Goal: Task Accomplishment & Management: Complete application form

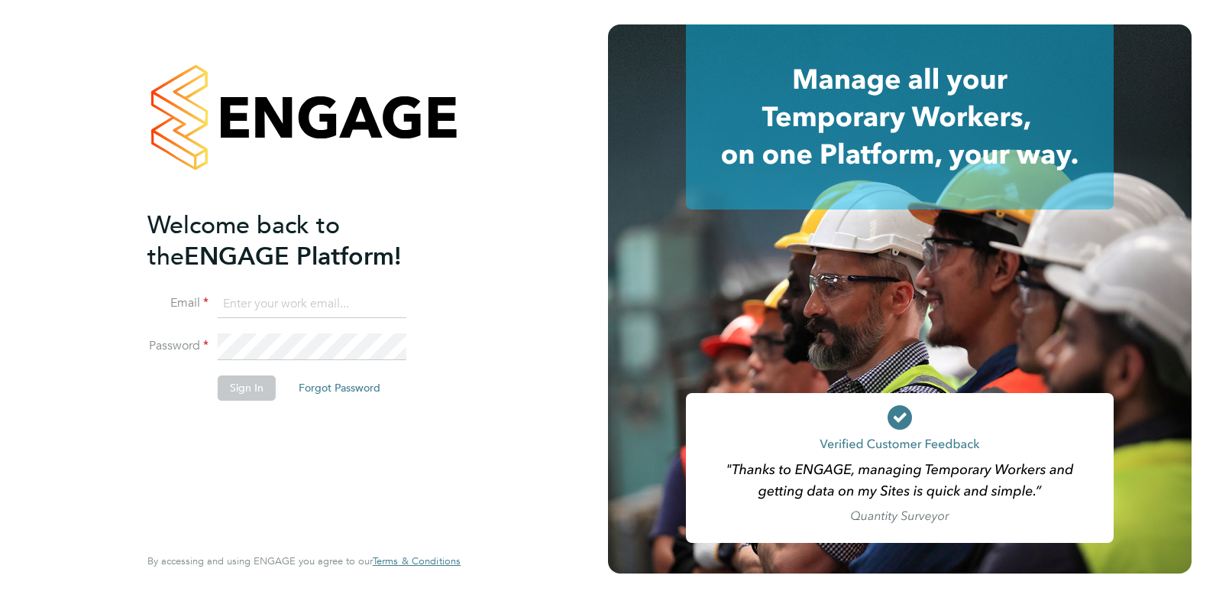
click at [309, 294] on input at bounding box center [312, 304] width 189 height 28
click at [306, 298] on input at bounding box center [312, 304] width 189 height 28
type input "joelbrickell@jjfox.com"
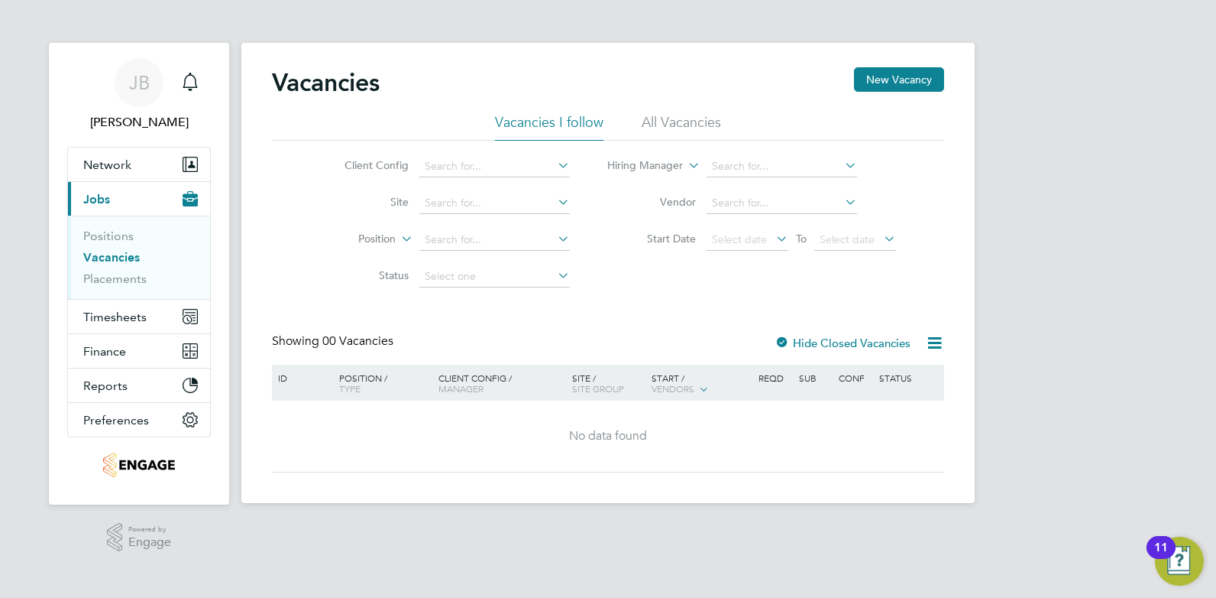
click at [113, 254] on link "Vacancies" at bounding box center [111, 257] width 57 height 15
click at [666, 120] on li "All Vacancies" at bounding box center [681, 127] width 79 height 28
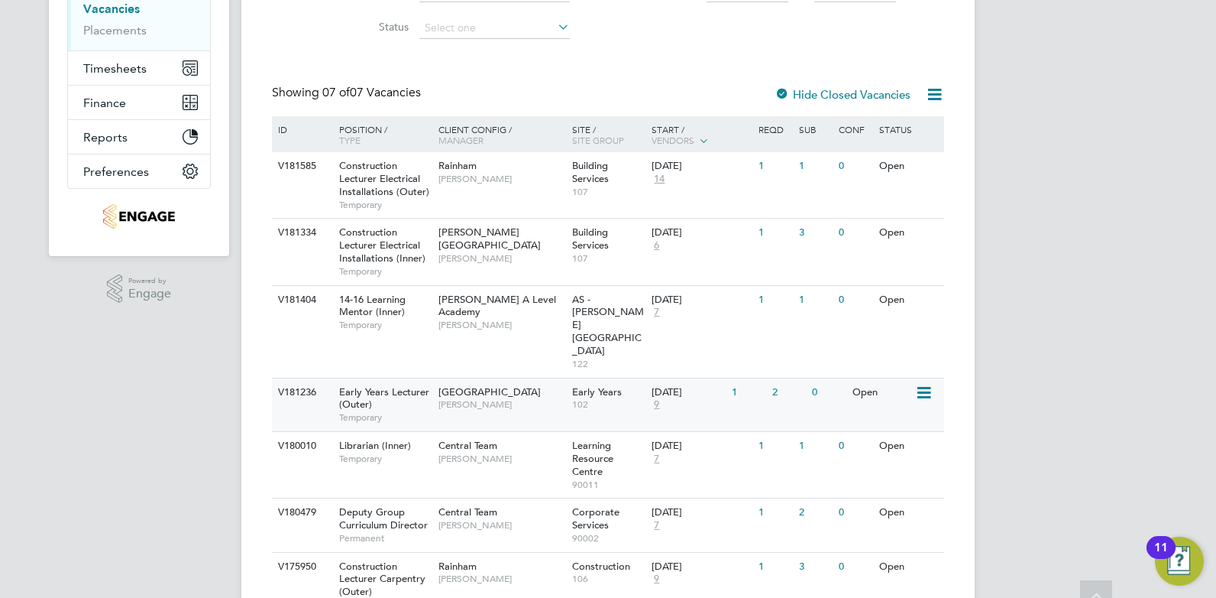
scroll to position [286, 0]
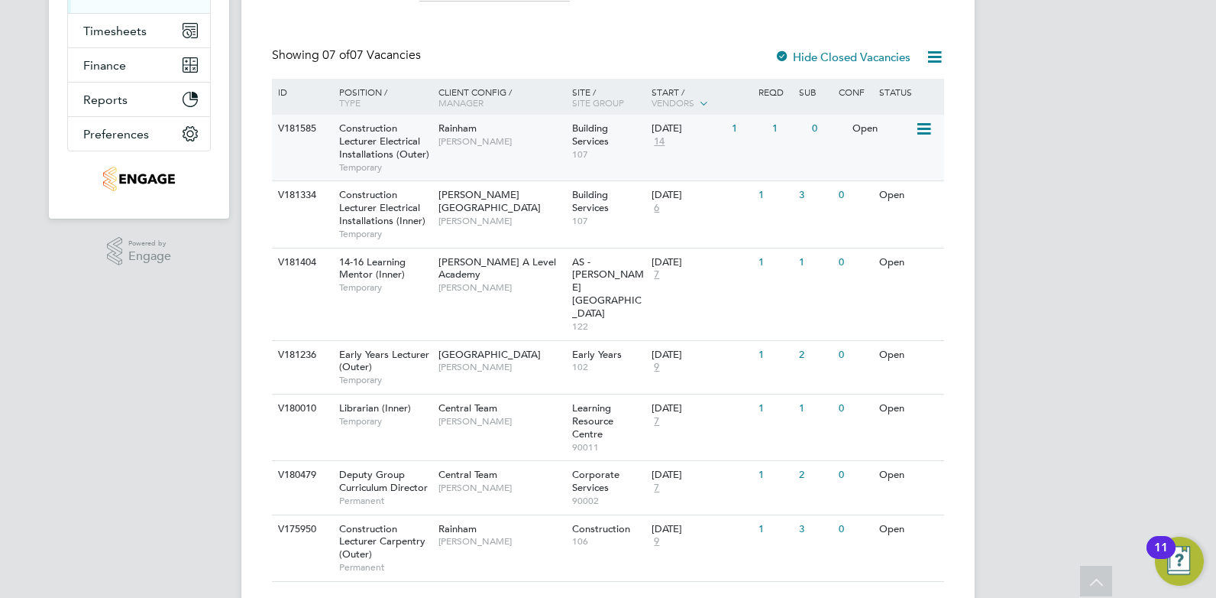
click at [527, 147] on div "Rainham Ian Rist" at bounding box center [502, 135] width 134 height 40
click at [559, 148] on div "Rainham Ian Rist" at bounding box center [502, 135] width 134 height 40
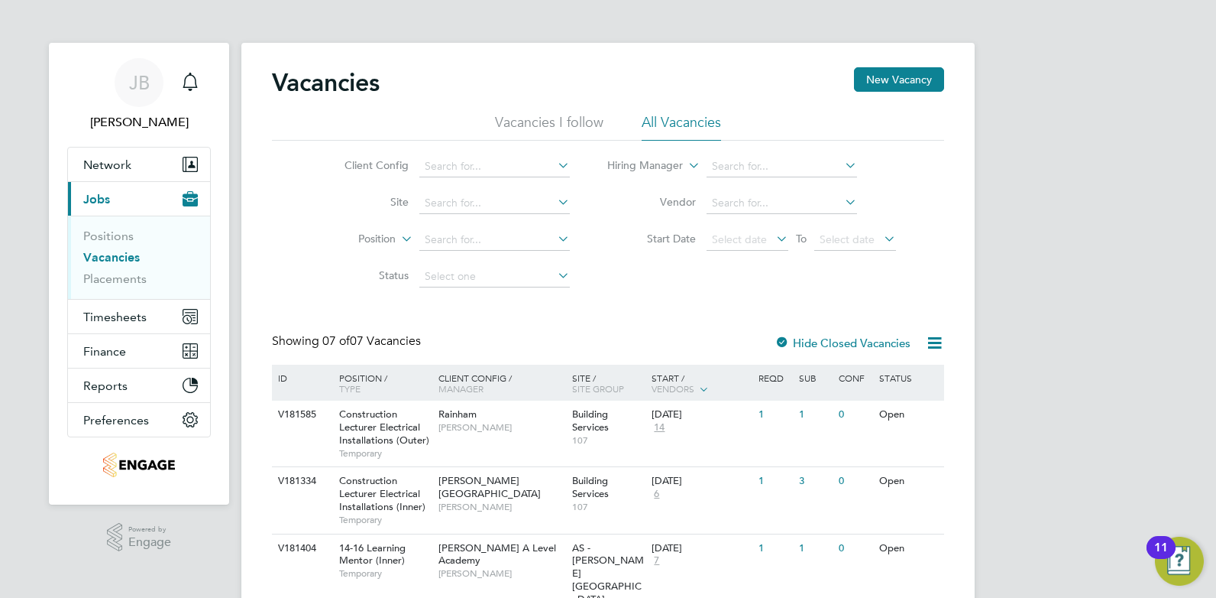
scroll to position [96, 0]
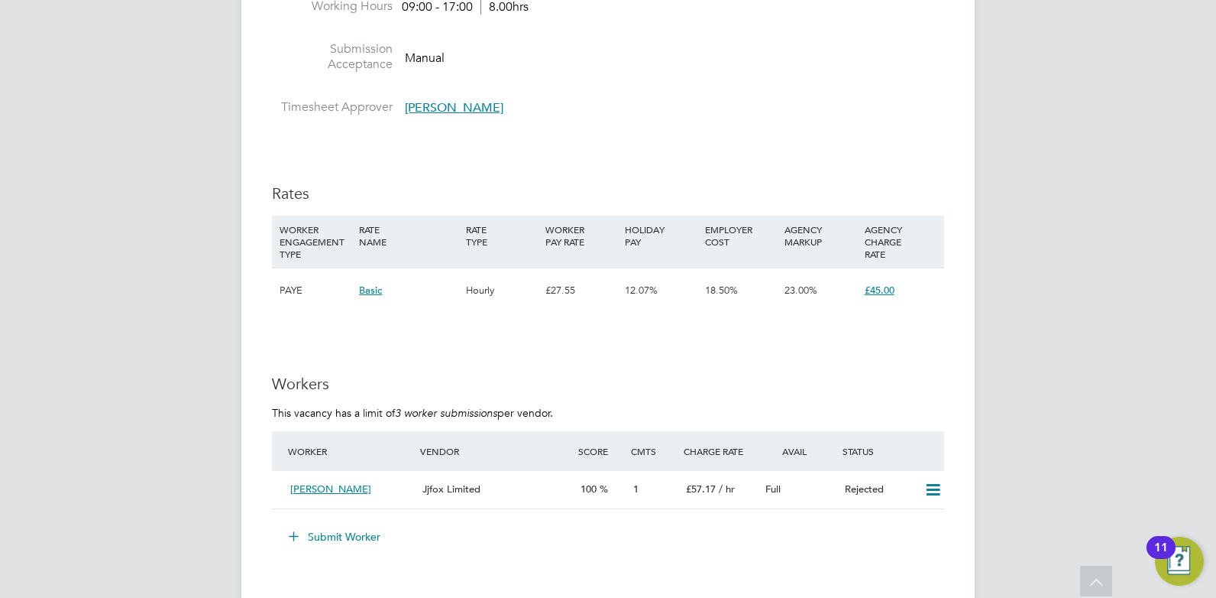
scroll to position [2579, 0]
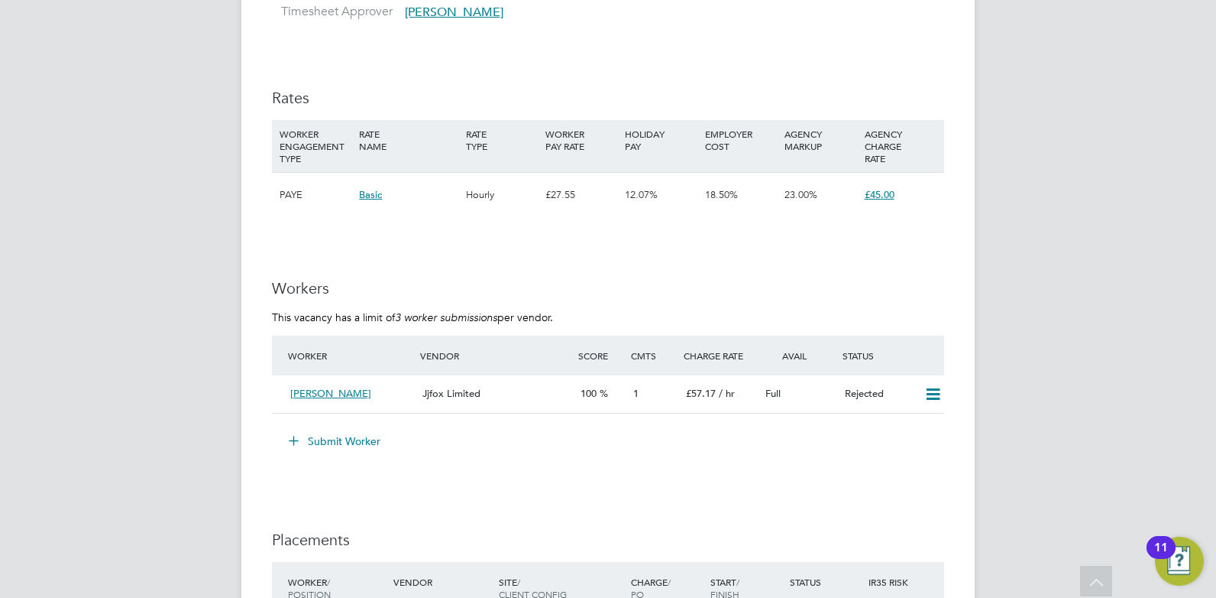
click at [334, 435] on button "Submit Worker" at bounding box center [335, 441] width 115 height 24
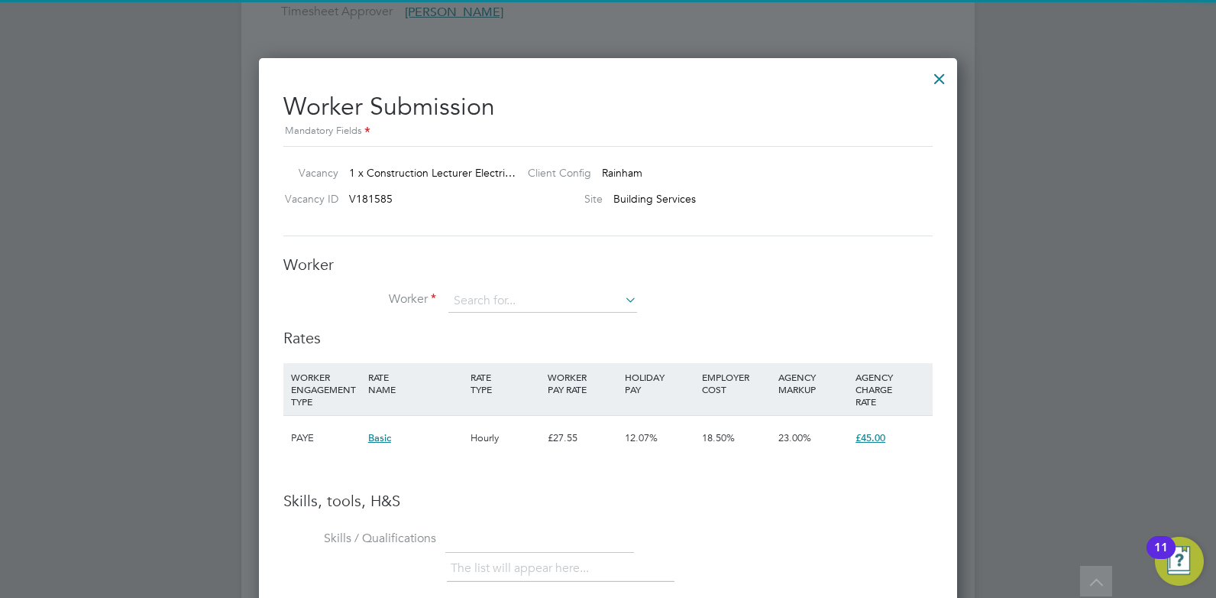
scroll to position [966, 699]
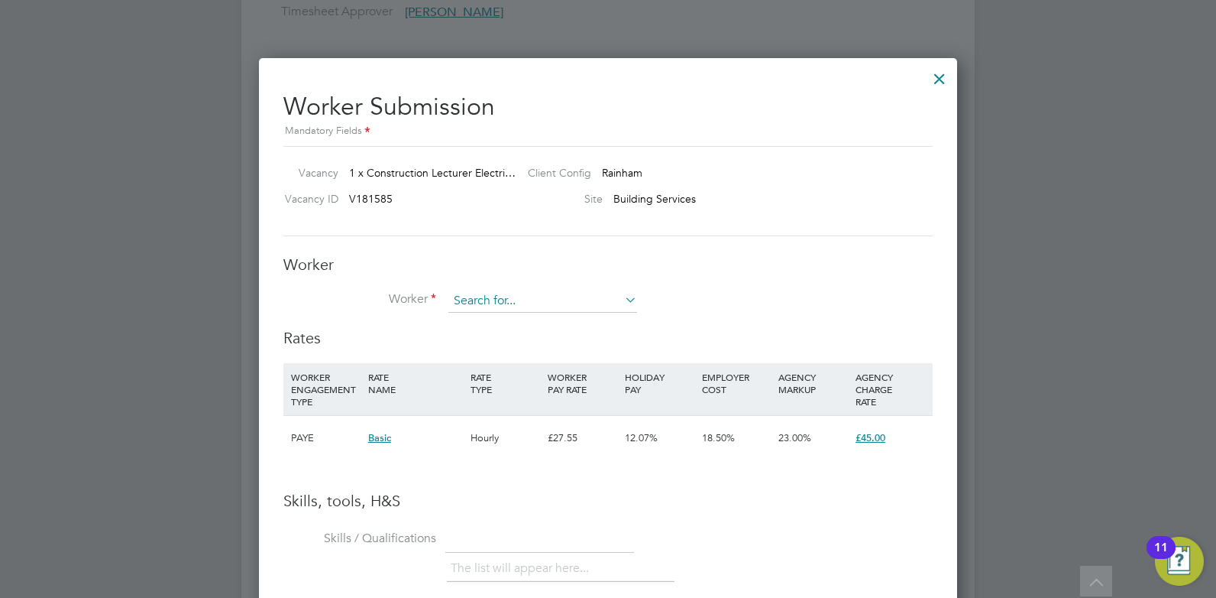
click at [510, 303] on input at bounding box center [543, 301] width 189 height 23
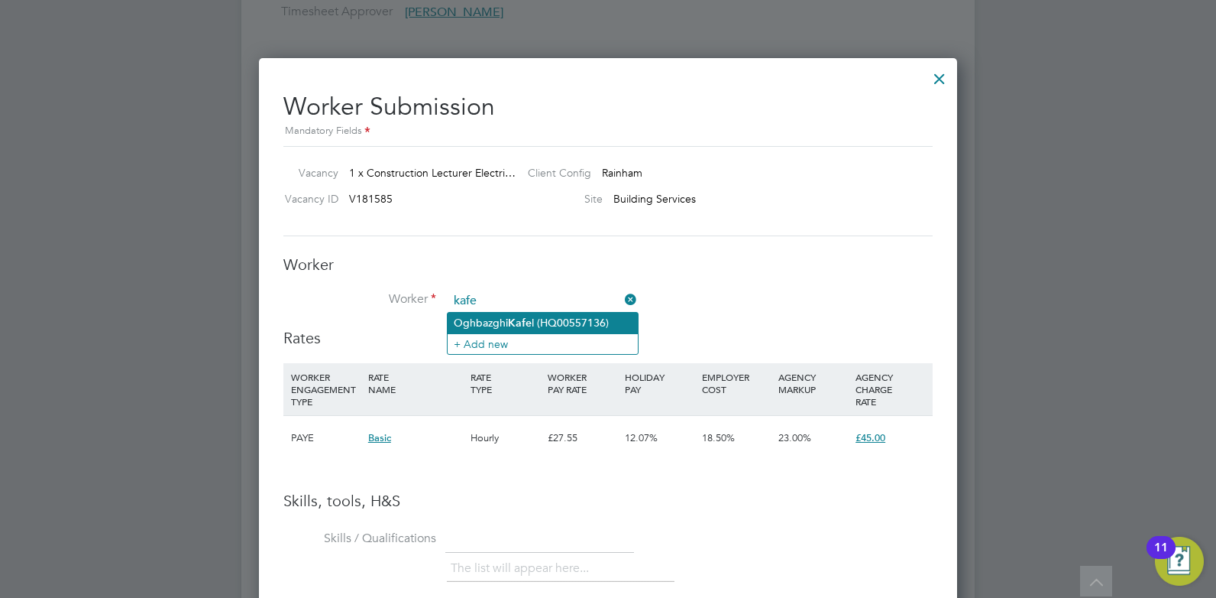
click at [514, 323] on b "Kafe" at bounding box center [520, 322] width 24 height 13
type input "[PERSON_NAME] (HQ00557136)"
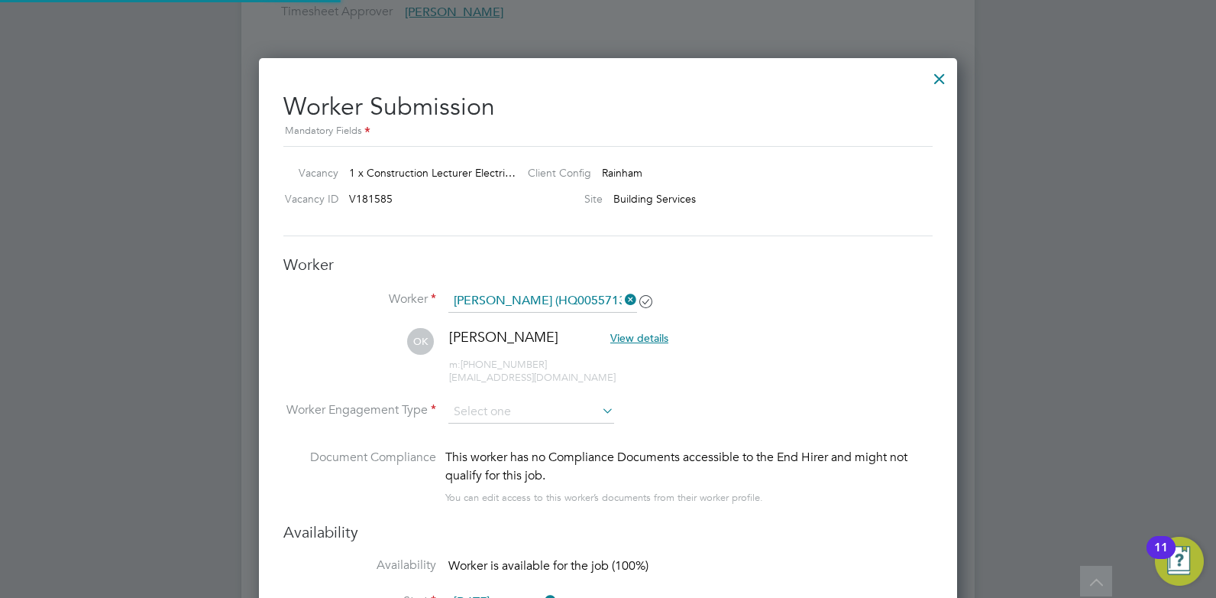
scroll to position [1305, 699]
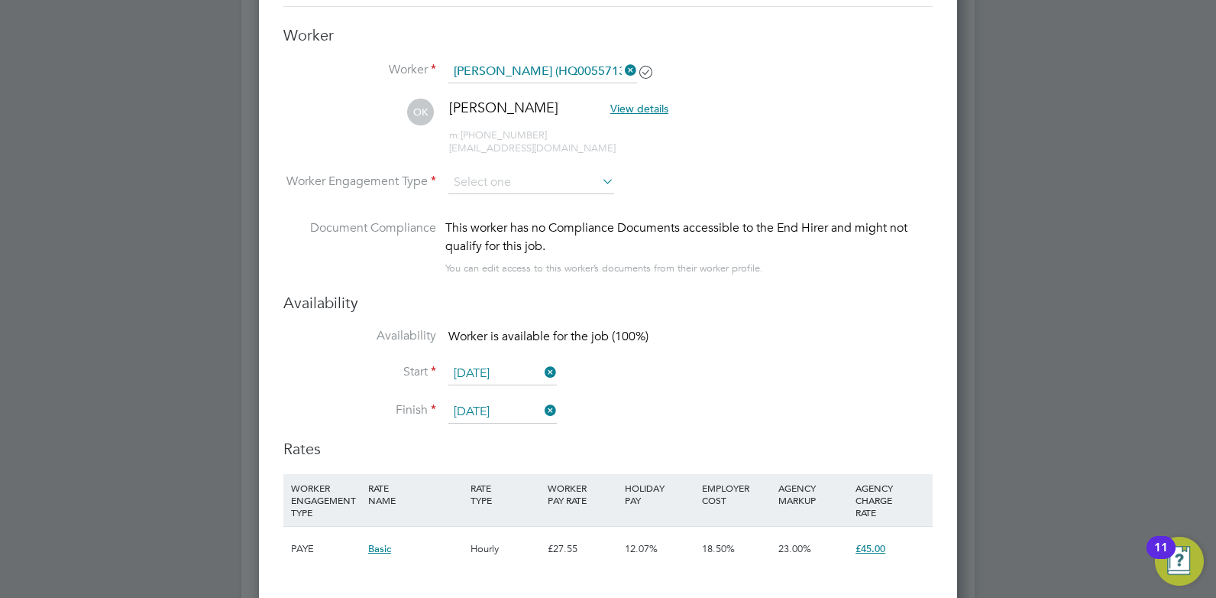
click at [599, 181] on icon at bounding box center [599, 180] width 0 height 21
click at [556, 220] on li "PAYE" at bounding box center [531, 224] width 167 height 20
type input "PAYE"
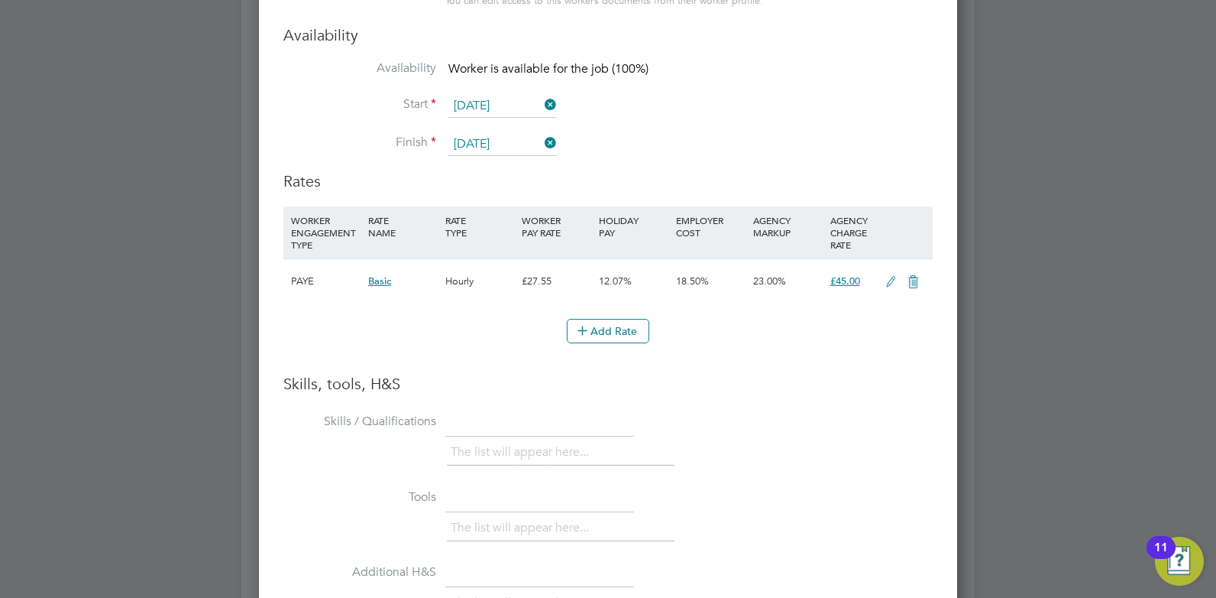
click at [888, 276] on icon at bounding box center [891, 282] width 19 height 12
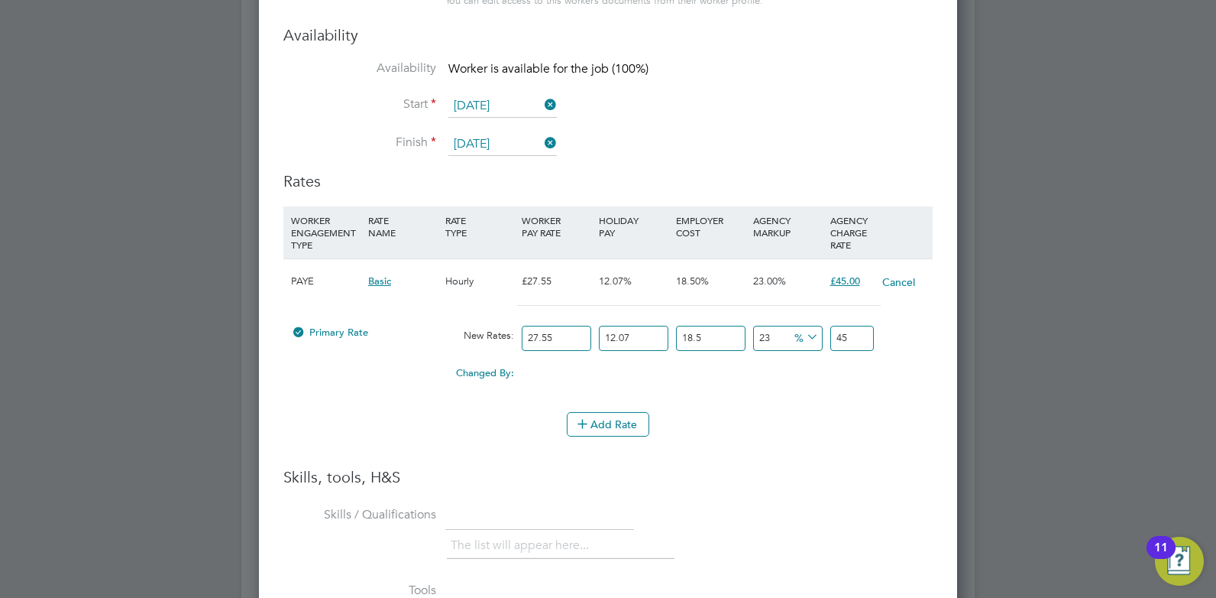
drag, startPoint x: 573, startPoint y: 337, endPoint x: 507, endPoint y: 331, distance: 66.8
click at [509, 332] on div "Primary Rate New Rates: 27.55 12.07 n/a 18.5 n/a 23 0 % 45" at bounding box center [607, 338] width 649 height 40
type input "3"
type input "4.900428855"
type input "35"
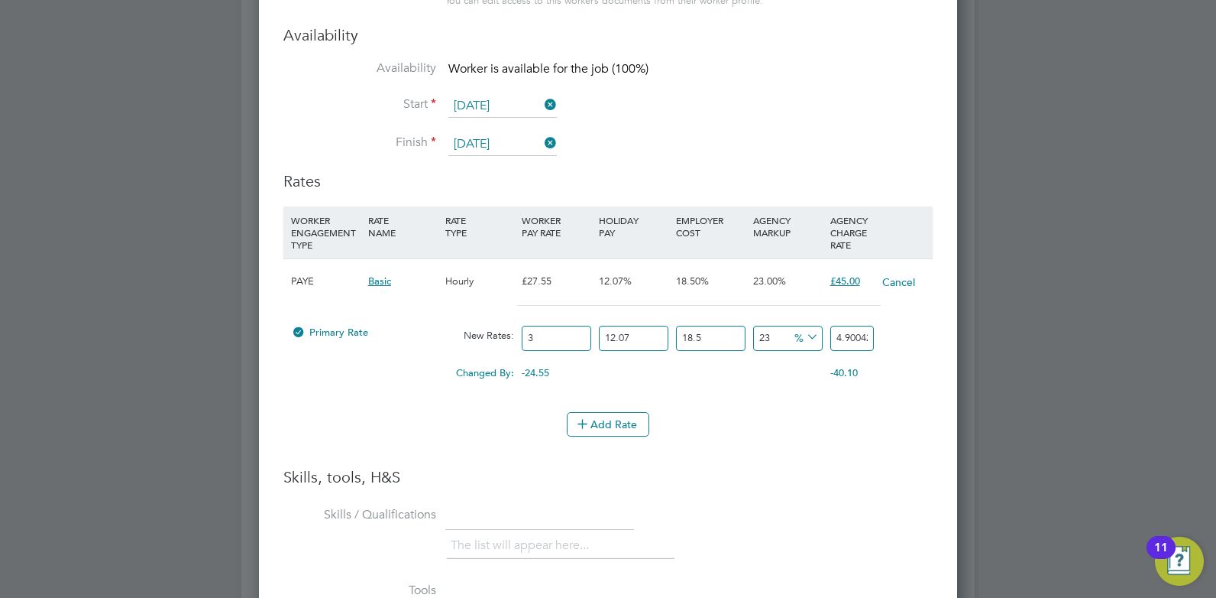
type input "57.171669975"
type input "3"
type input "4.900428855"
type input "36"
type input "58.80514626"
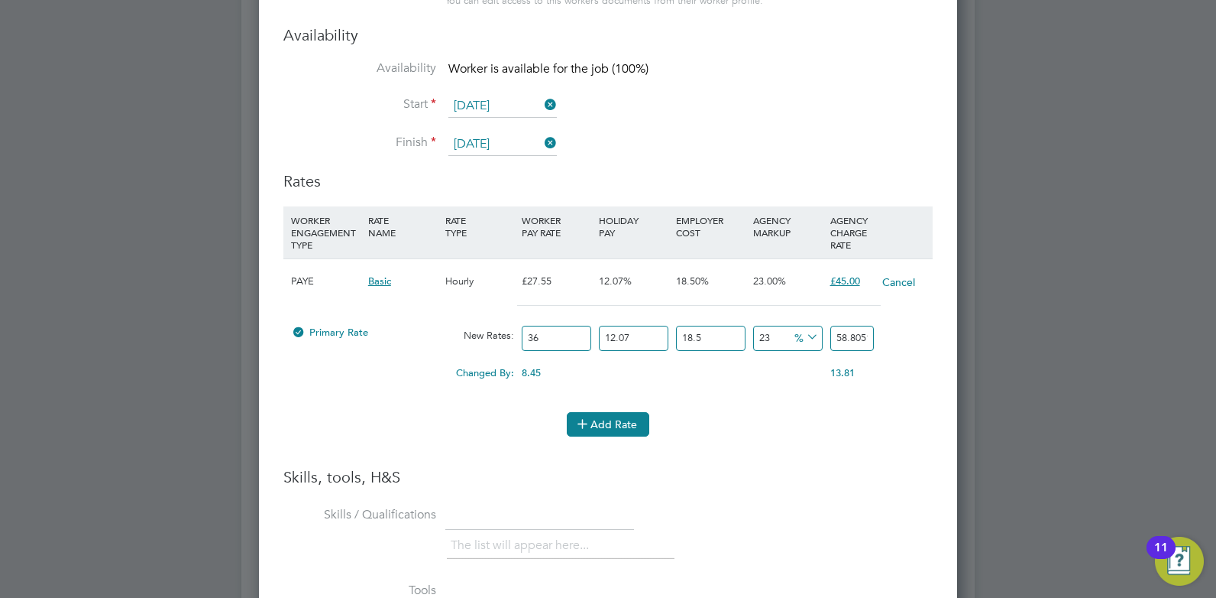
type input "36"
click at [635, 424] on button "Add Rate" at bounding box center [608, 424] width 83 height 24
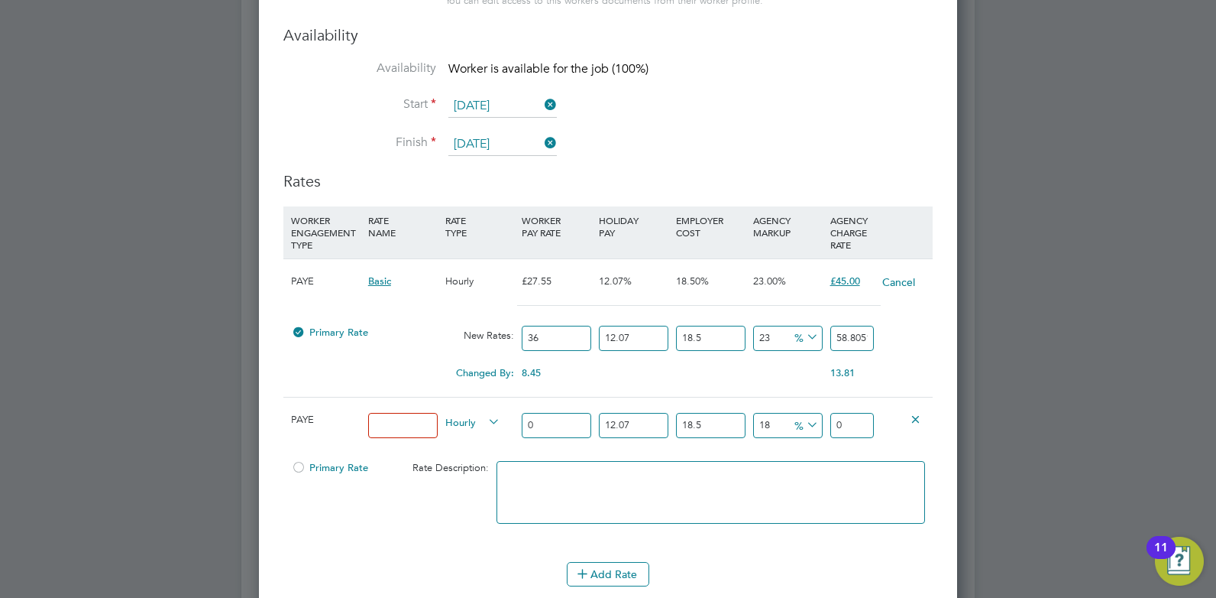
click at [916, 419] on icon at bounding box center [915, 418] width 11 height 11
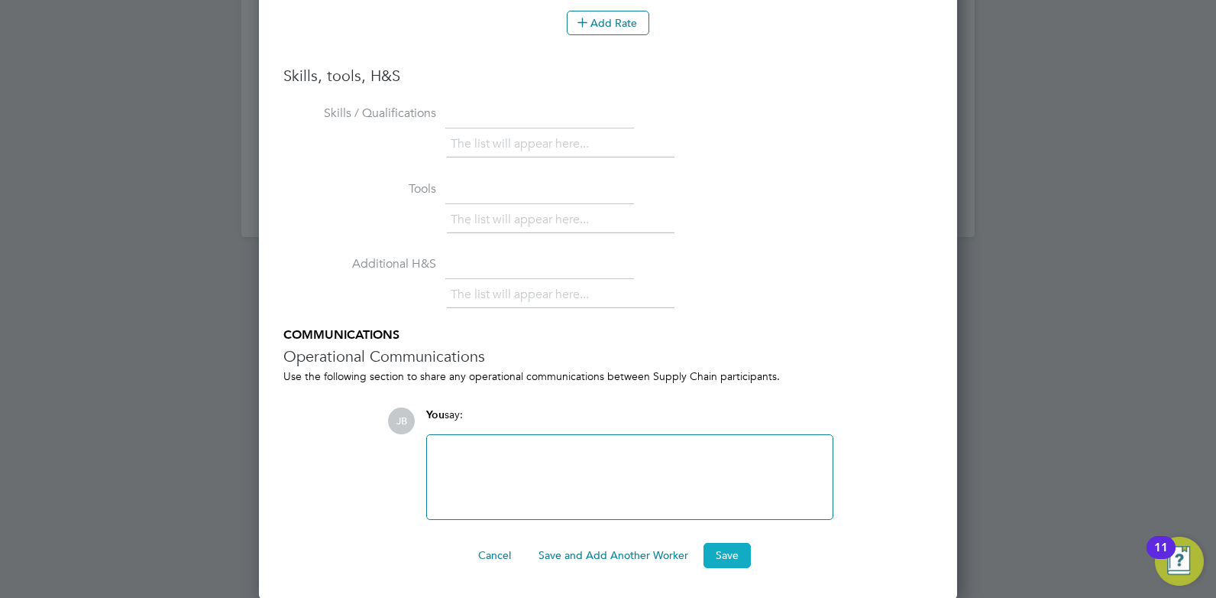
click at [729, 555] on button "Save" at bounding box center [727, 555] width 47 height 24
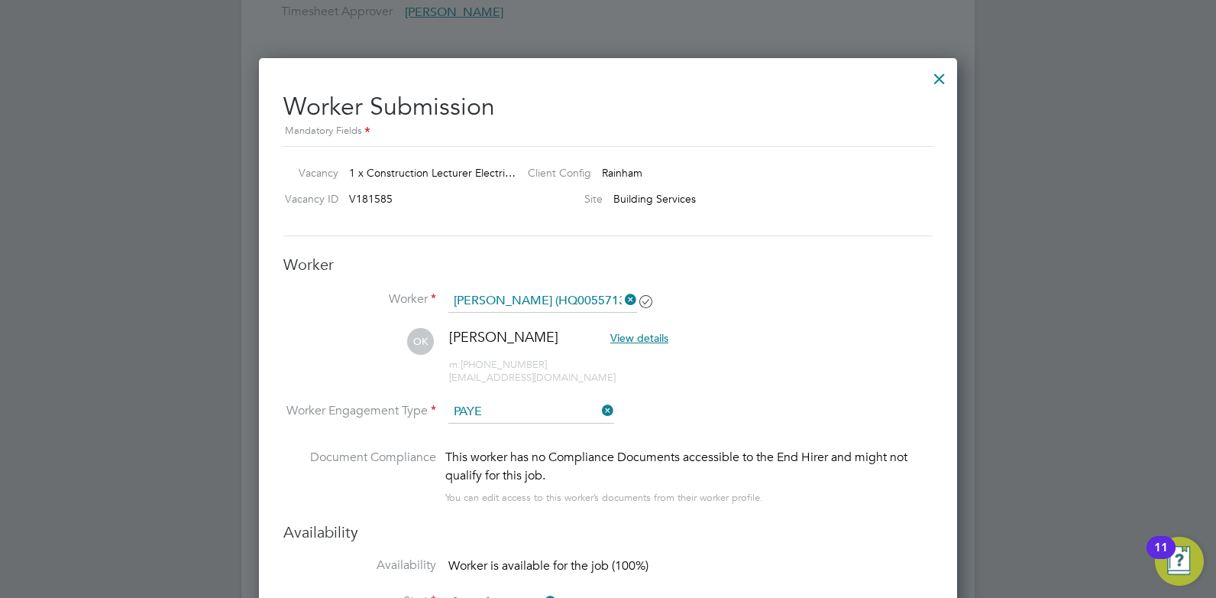
click at [944, 75] on div at bounding box center [940, 75] width 28 height 28
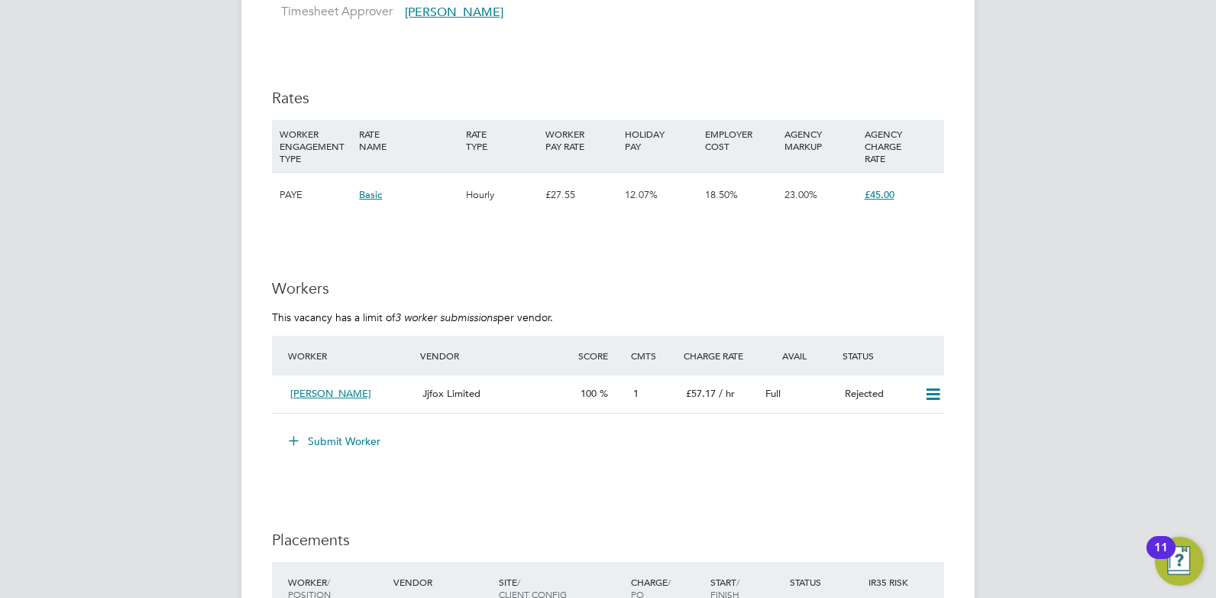
click at [341, 436] on button "Submit Worker" at bounding box center [335, 441] width 115 height 24
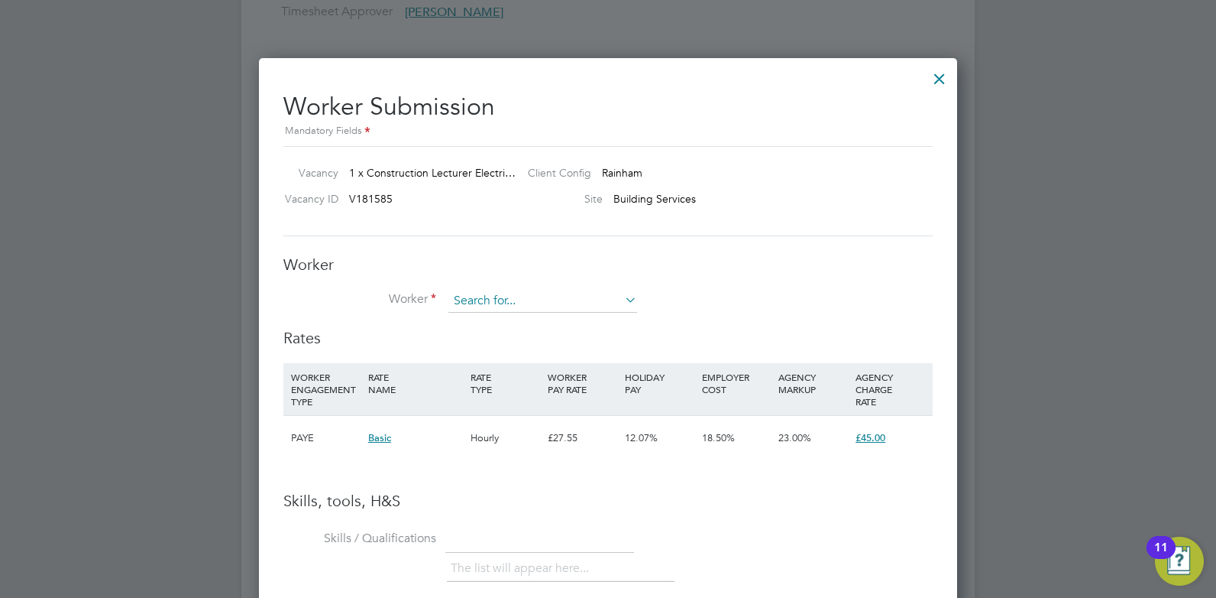
click at [485, 298] on input at bounding box center [543, 301] width 189 height 23
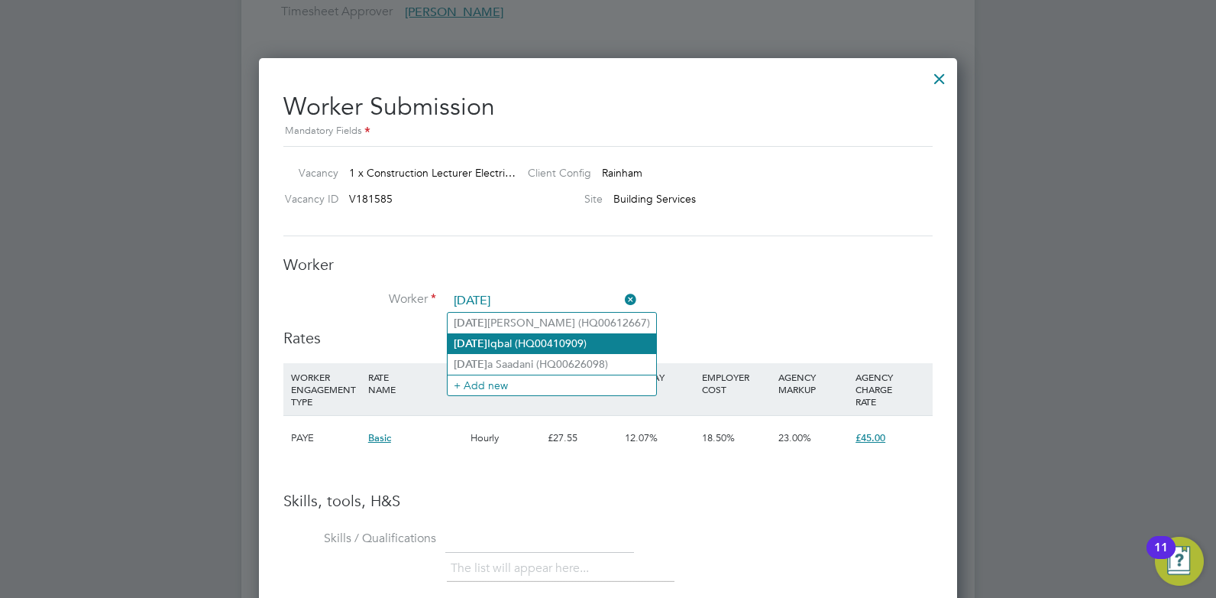
click at [497, 338] on li "[DATE][PERSON_NAME] (HQ00410909)" at bounding box center [552, 343] width 209 height 21
type input "[DATE][PERSON_NAME] (HQ00410909)"
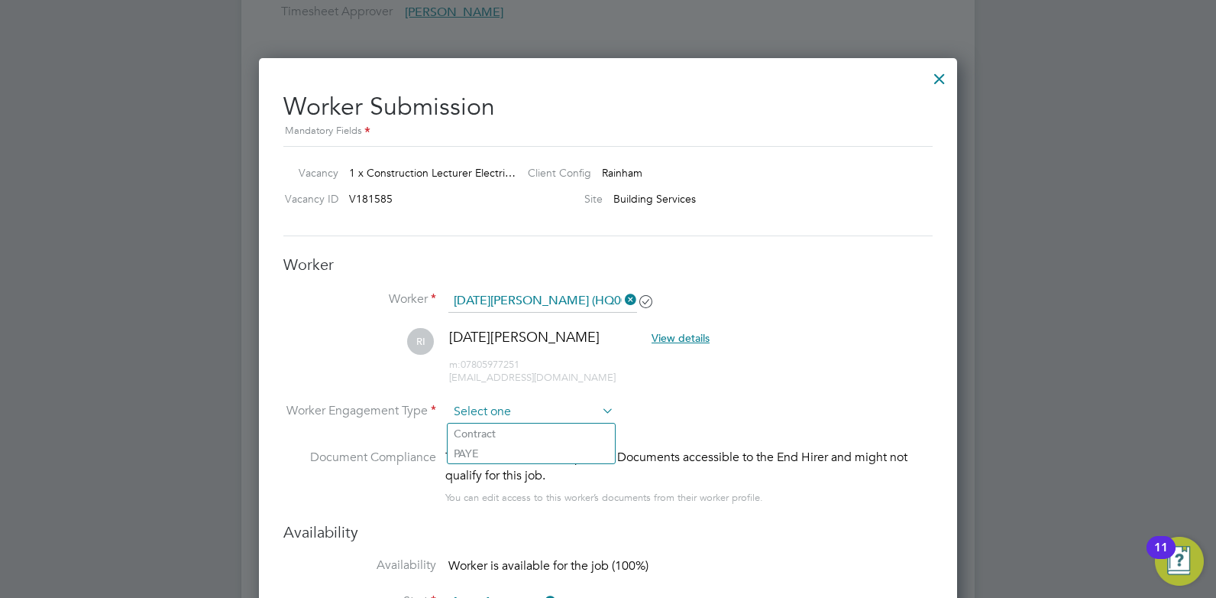
click at [560, 413] on input at bounding box center [532, 411] width 166 height 23
click at [550, 452] on li "PAYE" at bounding box center [531, 453] width 167 height 20
type input "PAYE"
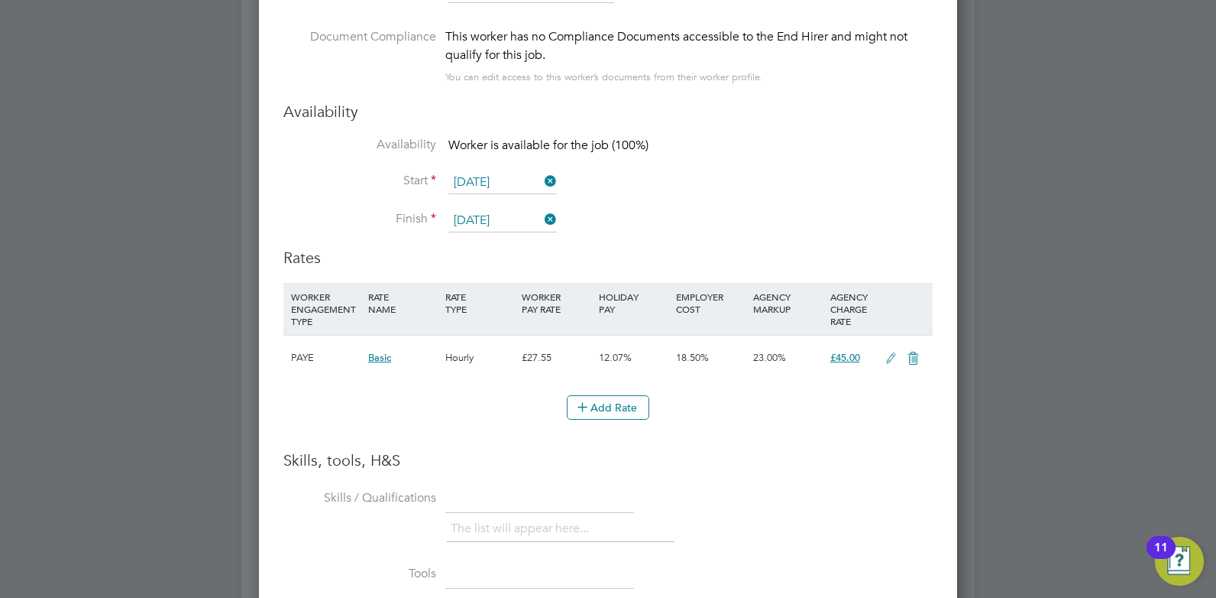
click at [890, 358] on icon at bounding box center [891, 358] width 19 height 12
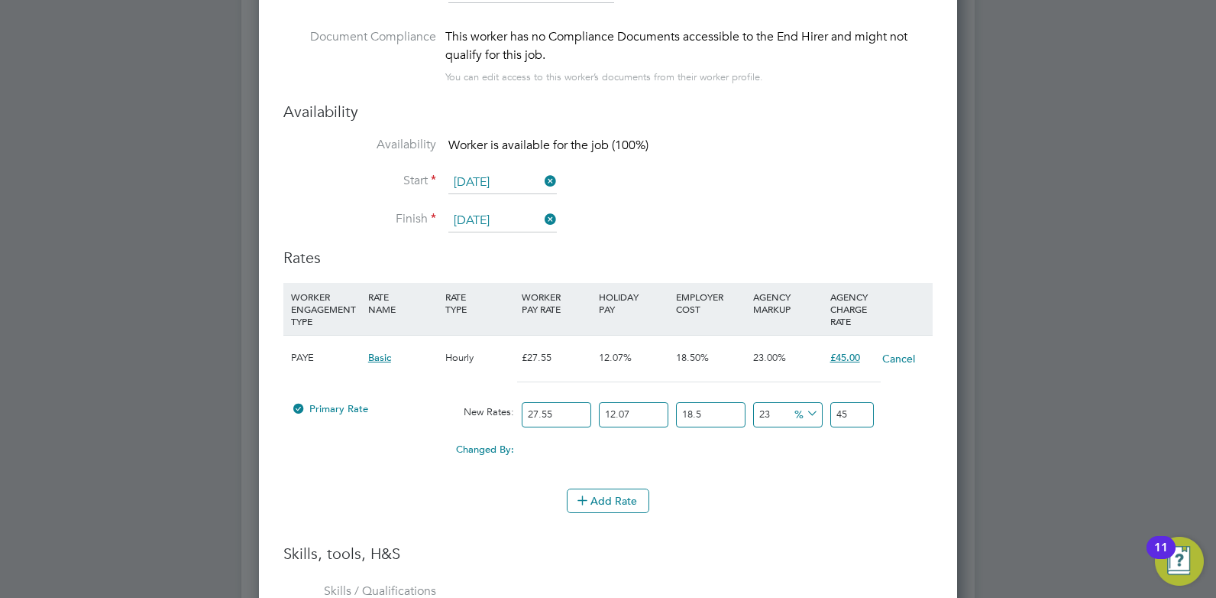
drag, startPoint x: 554, startPoint y: 413, endPoint x: 517, endPoint y: 413, distance: 36.7
click at [517, 413] on div "Primary Rate New Rates: 27.55 12.07 n/a 18.5 n/a 23 0 % 45" at bounding box center [607, 414] width 649 height 40
type input "4"
type input "6.53390514"
type input "40"
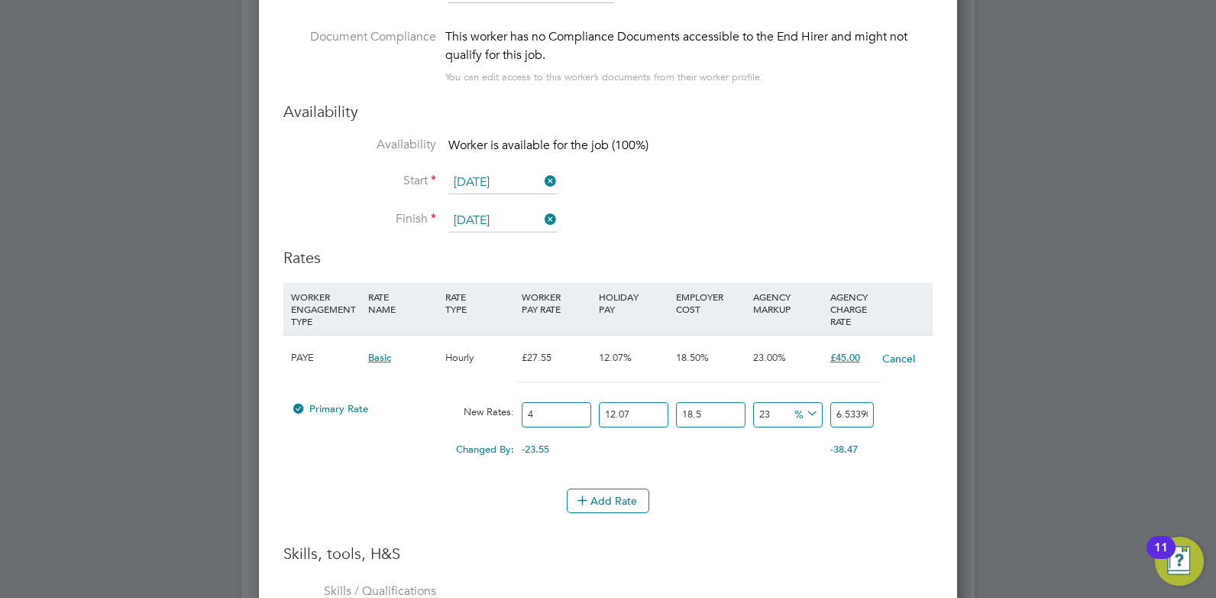
type input "65.3390514"
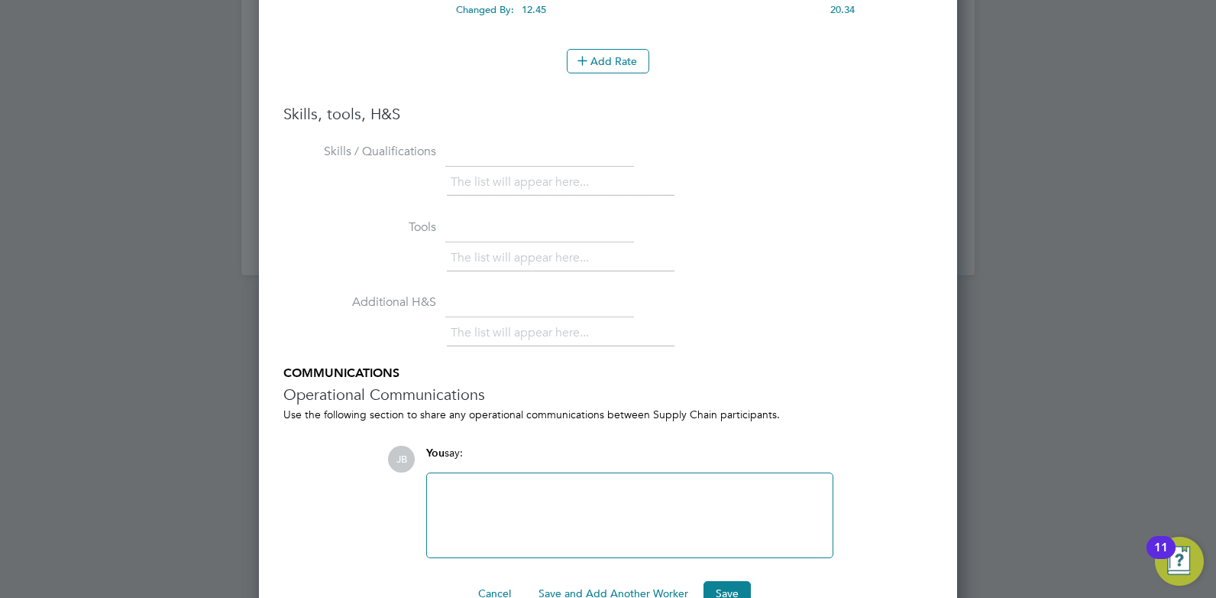
scroll to position [3477, 0]
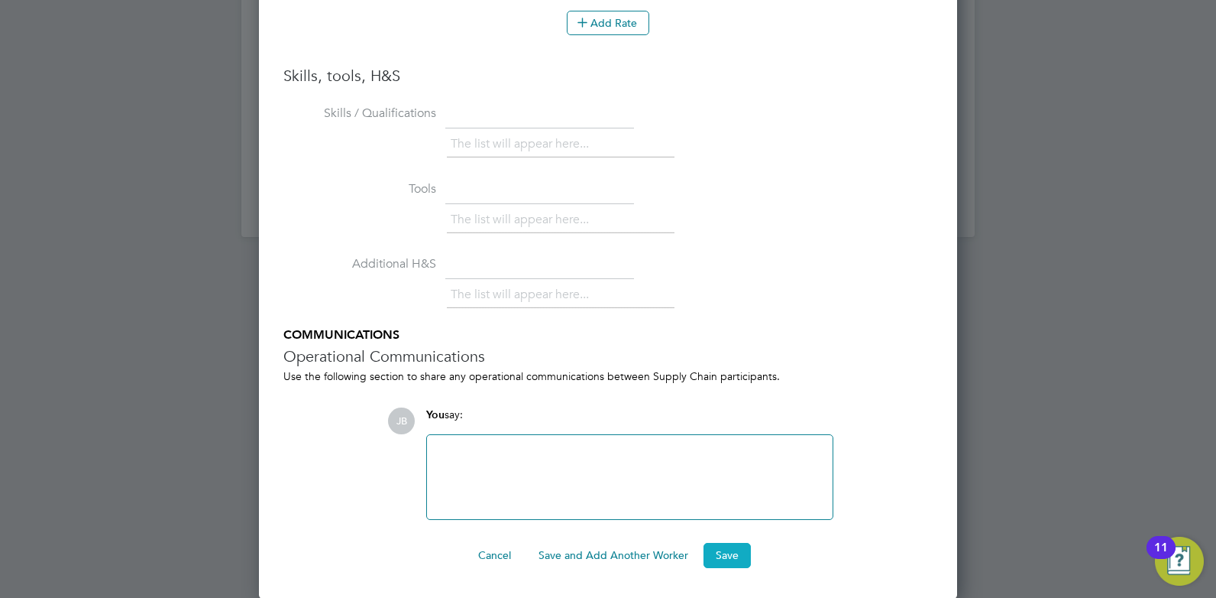
type input "40"
click at [734, 559] on button "Save" at bounding box center [727, 555] width 47 height 24
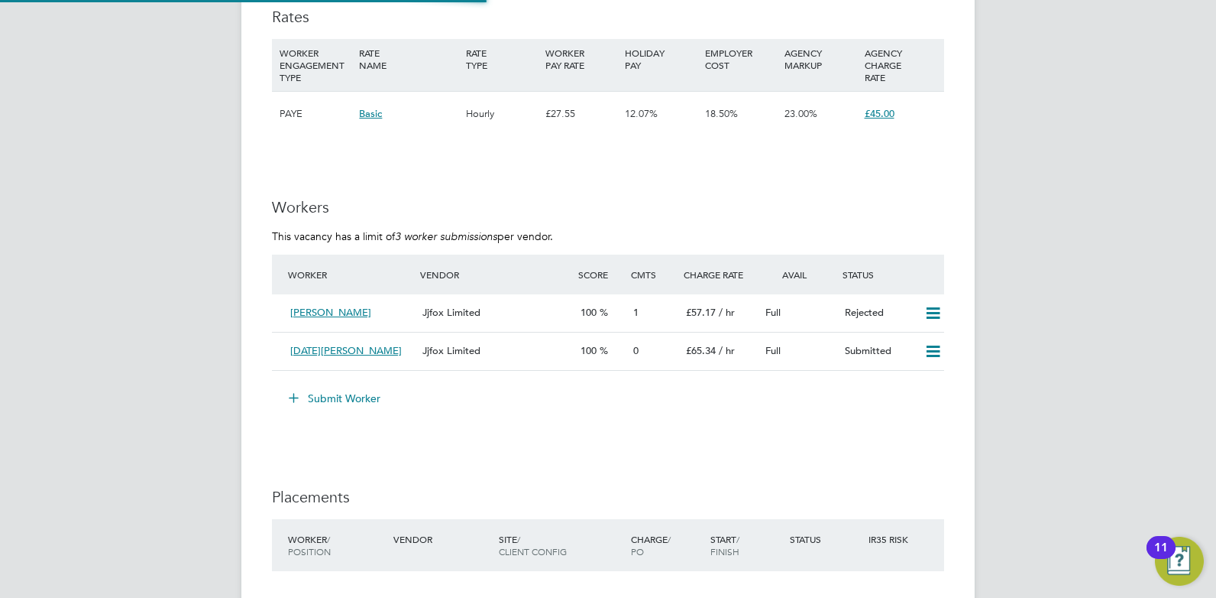
scroll to position [8, 8]
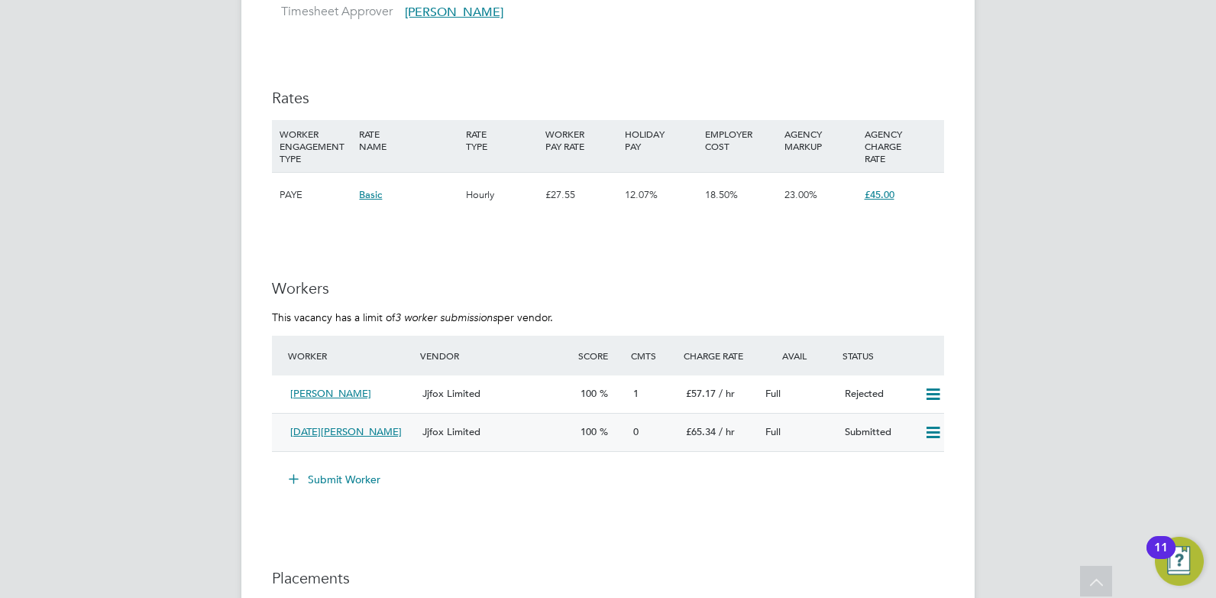
click at [546, 436] on div "Jjfox Limited" at bounding box center [495, 431] width 158 height 25
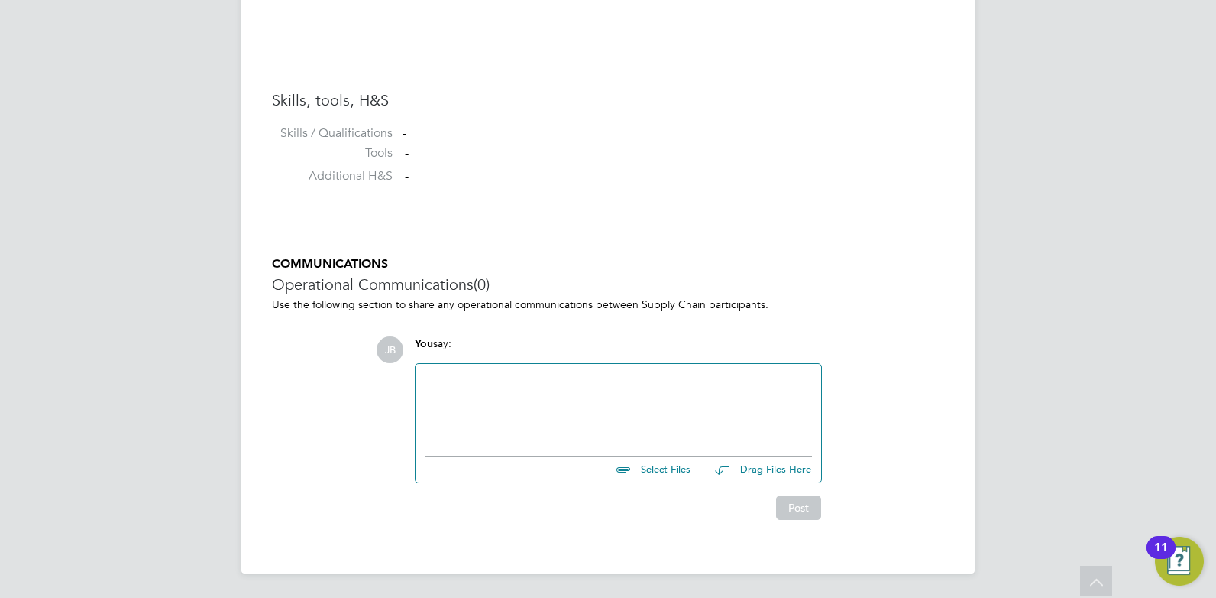
click at [622, 467] on input "file" at bounding box center [697, 466] width 229 height 21
type input "C:\fakepath\[DATE] Cv - HQ00410909.docx"
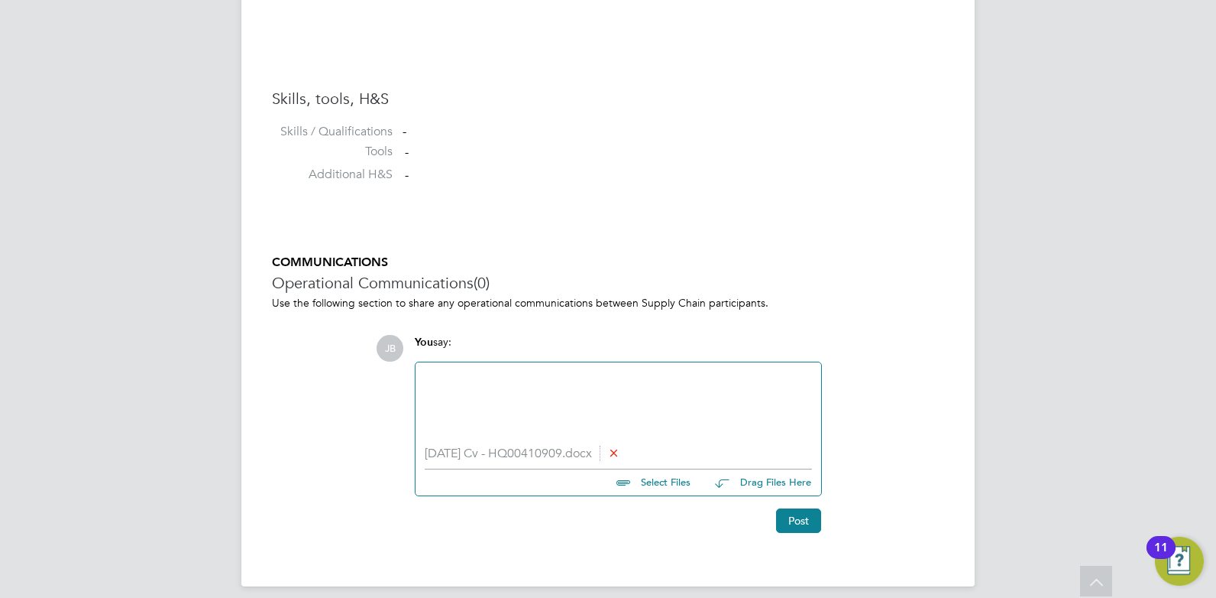
click at [617, 396] on div at bounding box center [618, 404] width 387 height 66
click at [664, 406] on div "The attached candidate has expressed interest int he role" at bounding box center [618, 406] width 387 height 14
click at [714, 402] on div "The attached candidate has expressed interest in the role" at bounding box center [618, 406] width 387 height 14
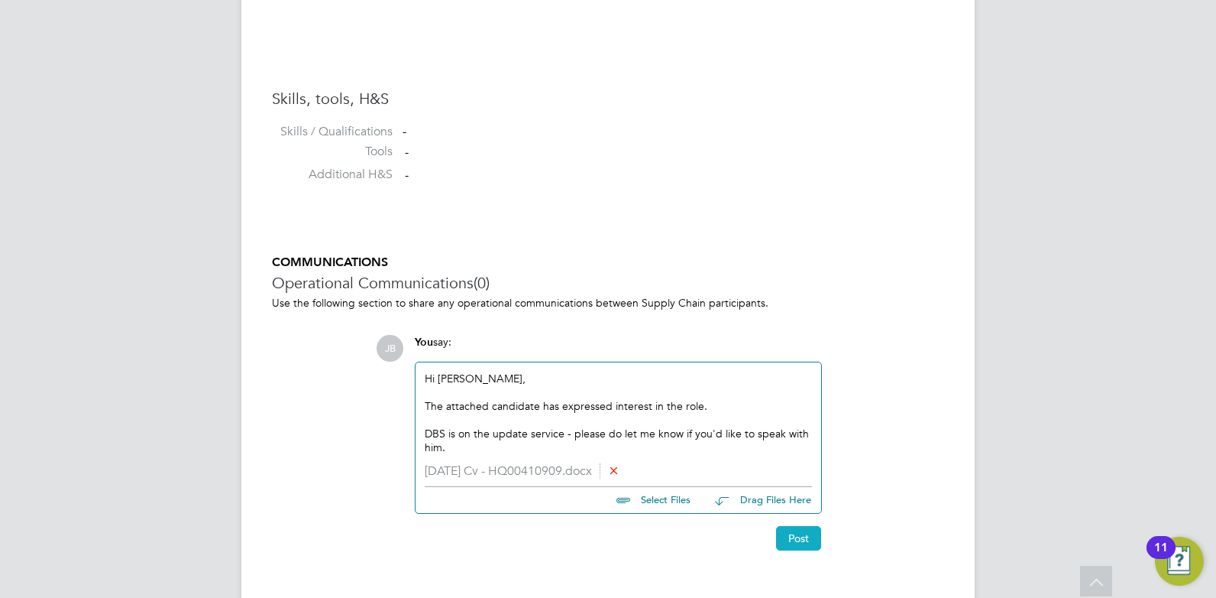
click at [799, 540] on button "Post" at bounding box center [798, 538] width 45 height 24
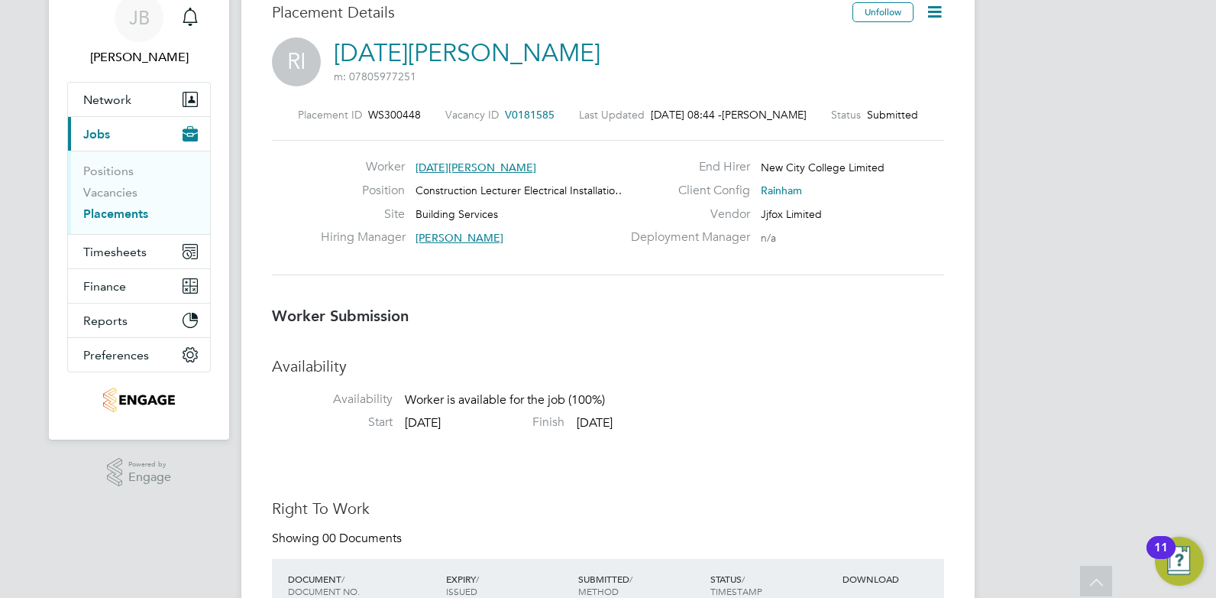
scroll to position [27, 0]
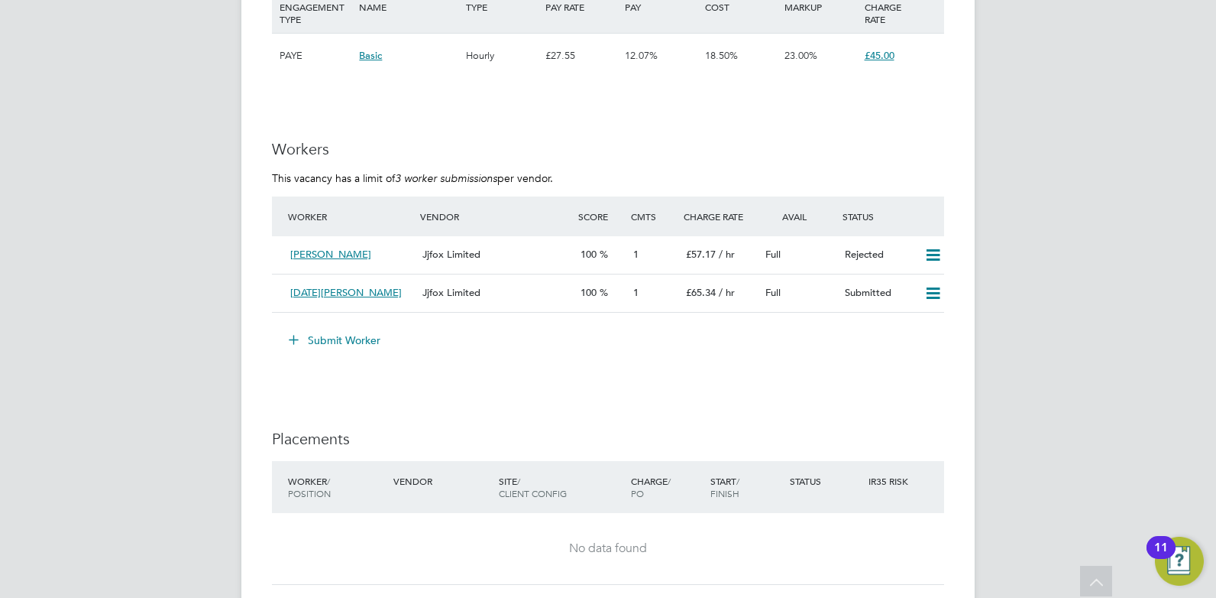
scroll to position [2527, 0]
